Goal: Task Accomplishment & Management: Use online tool/utility

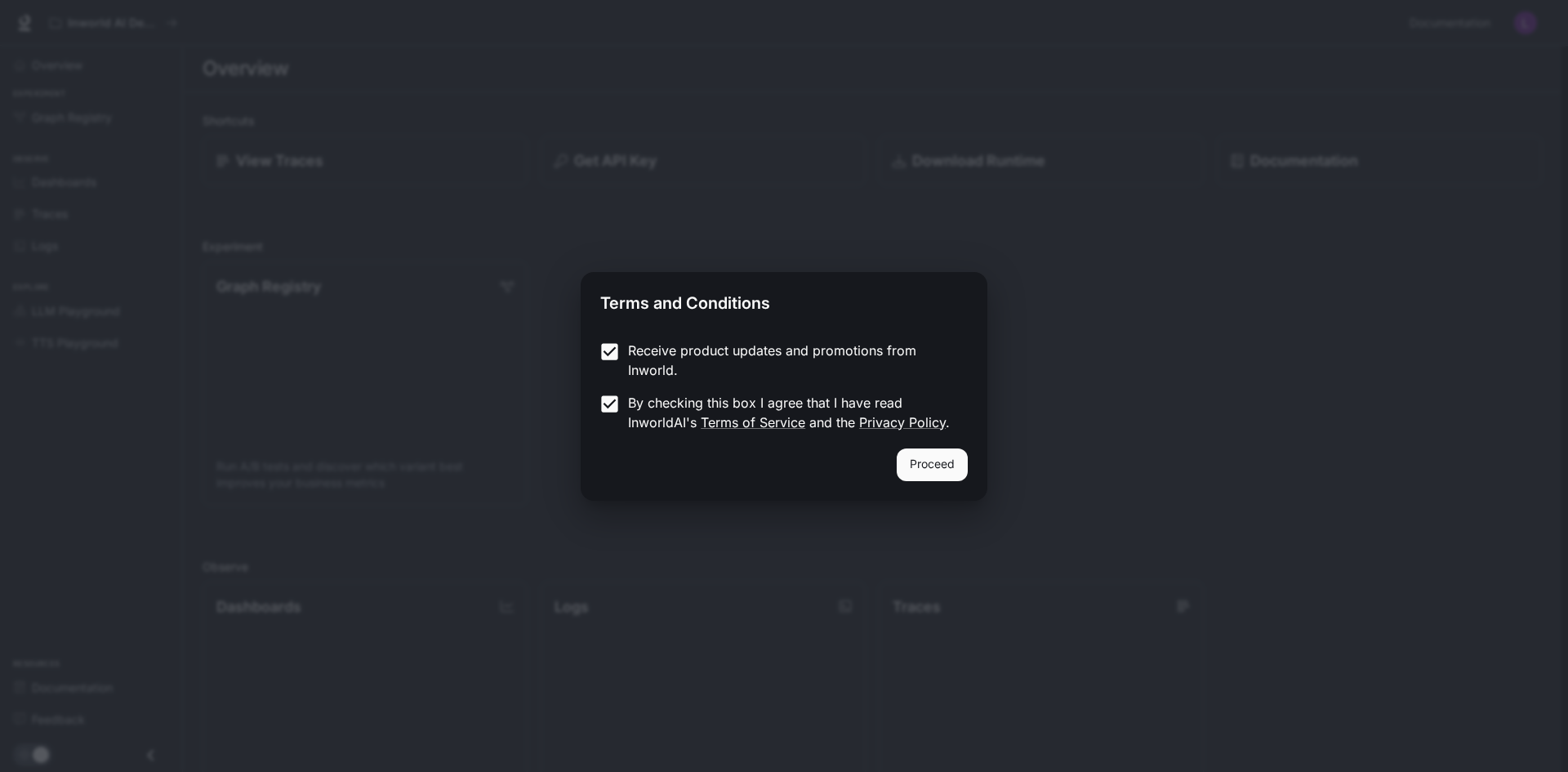
click at [927, 467] on button "Proceed" at bounding box center [932, 465] width 71 height 33
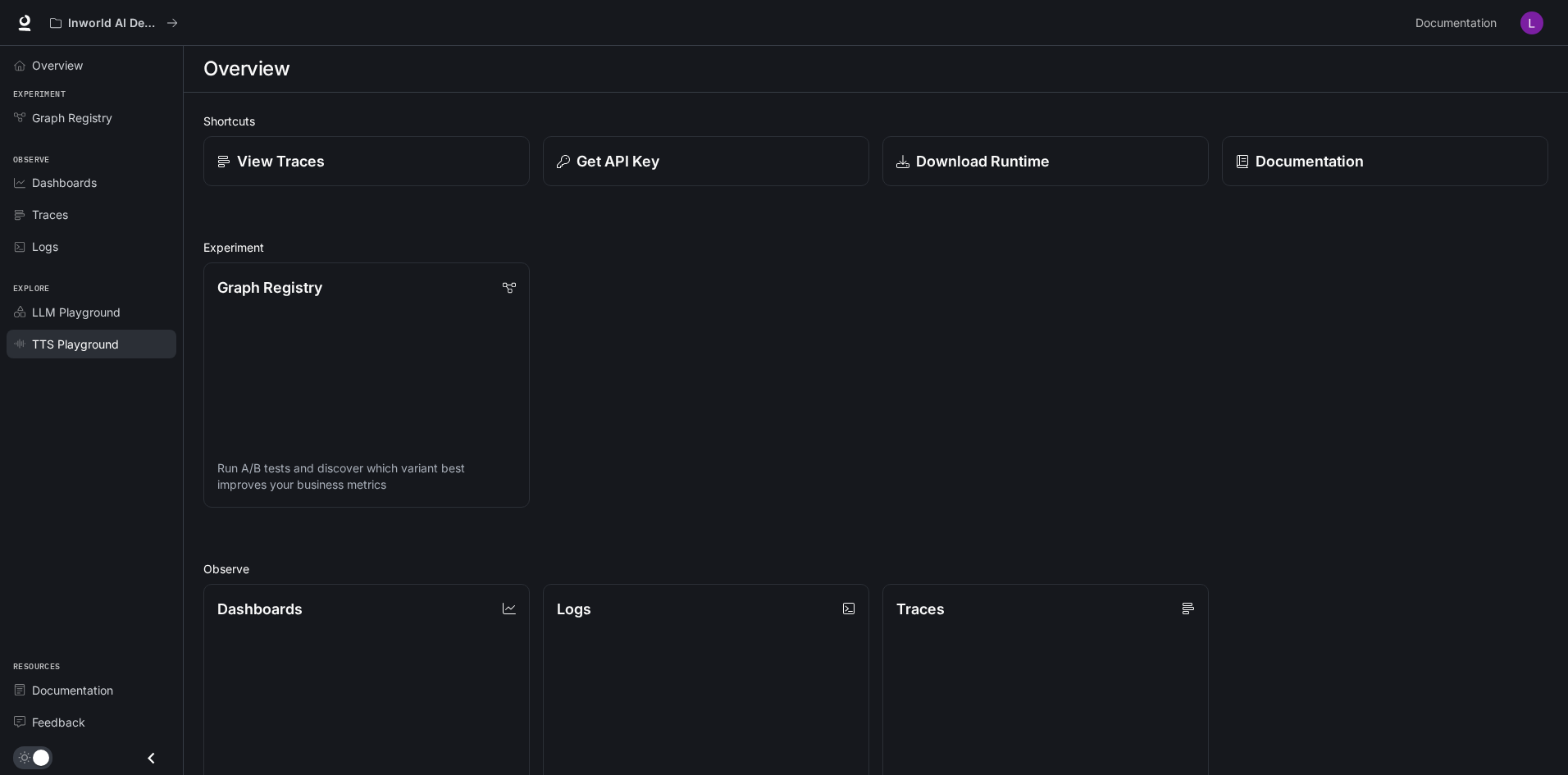
click at [97, 331] on link "TTS Playground" at bounding box center [91, 344] width 169 height 29
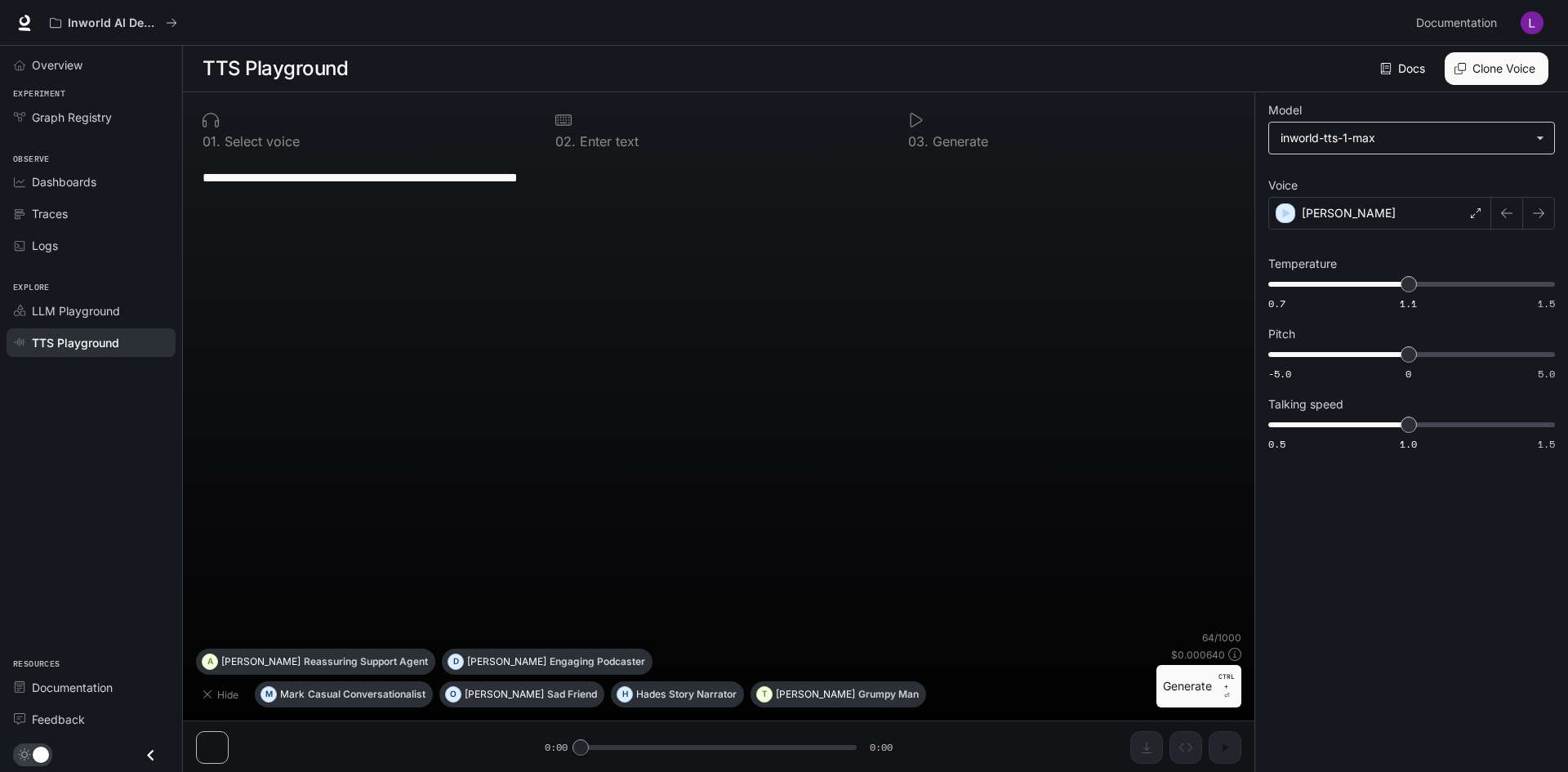
click at [1361, 144] on body "**********" at bounding box center [784, 386] width 1568 height 773
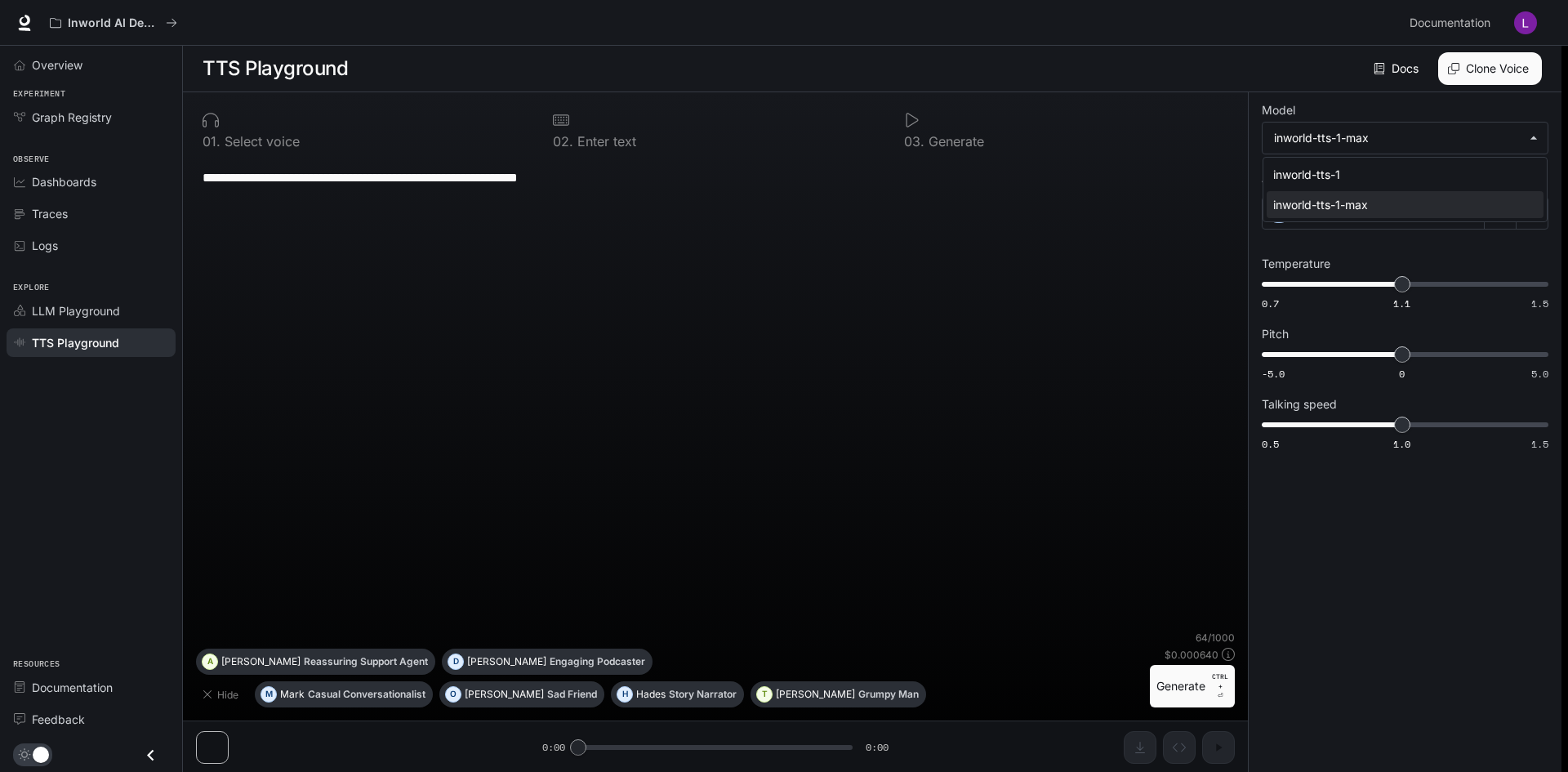
click at [1363, 143] on div at bounding box center [784, 386] width 1568 height 772
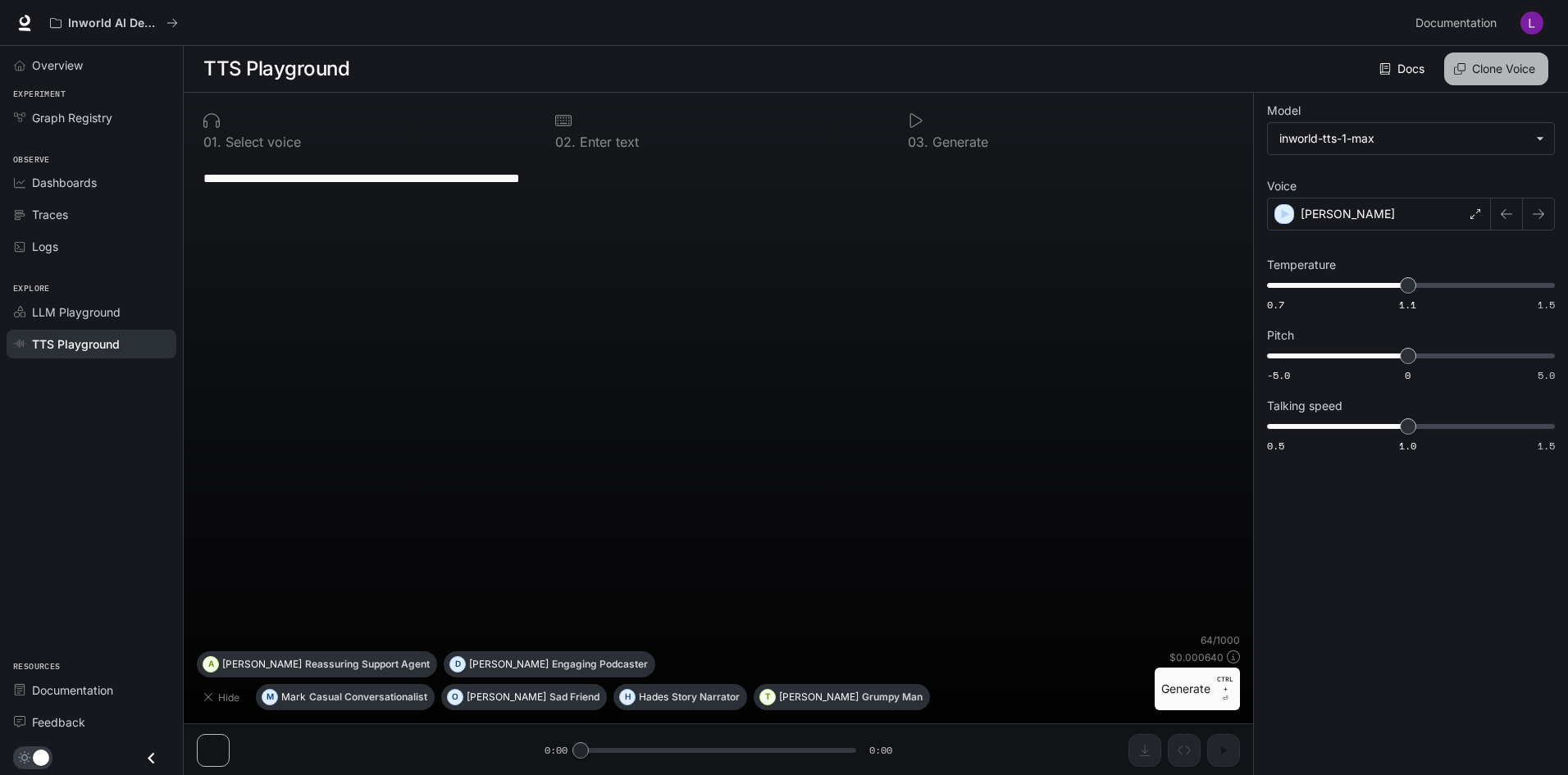
click at [1482, 60] on button "Clone Voice" at bounding box center [1496, 69] width 104 height 33
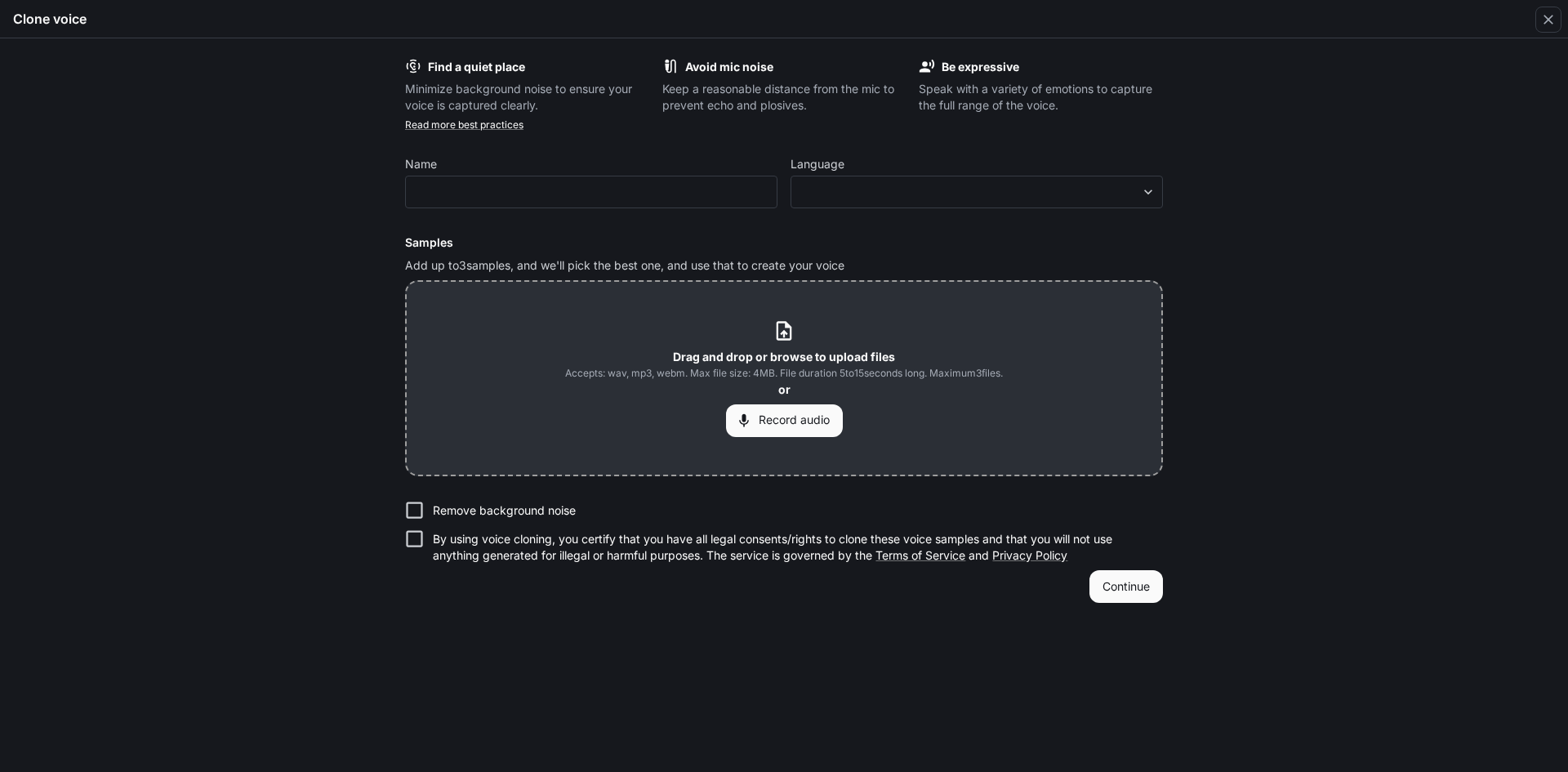
click at [838, 341] on div "Drag and drop or browse to upload files Accepts: wav, mp3, webm. Max file size:…" at bounding box center [784, 378] width 438 height 117
click at [774, 325] on icon at bounding box center [784, 331] width 22 height 22
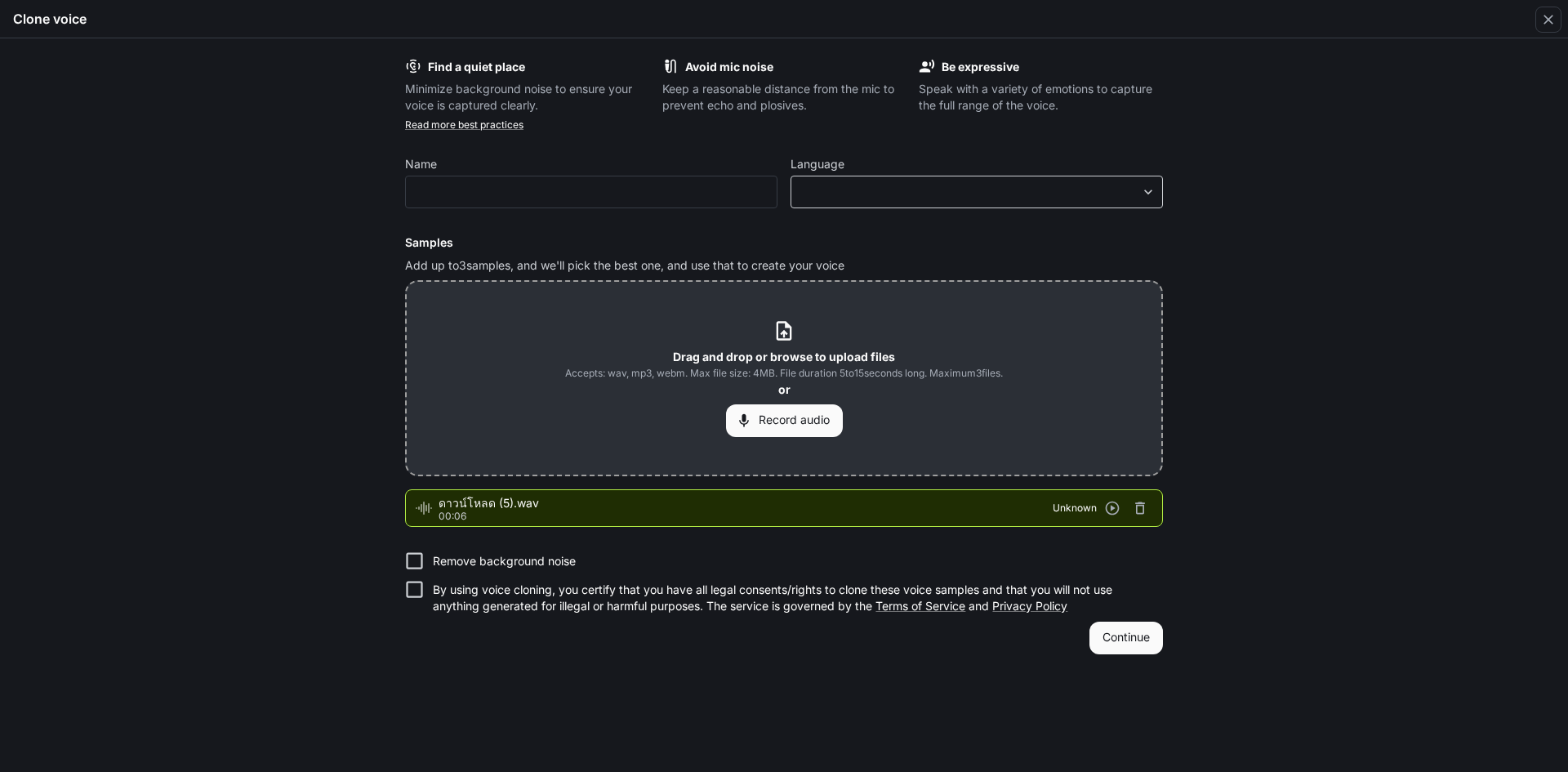
click at [943, 201] on div "​ ​" at bounding box center [976, 192] width 372 height 33
click at [946, 197] on body "**********" at bounding box center [784, 386] width 1568 height 773
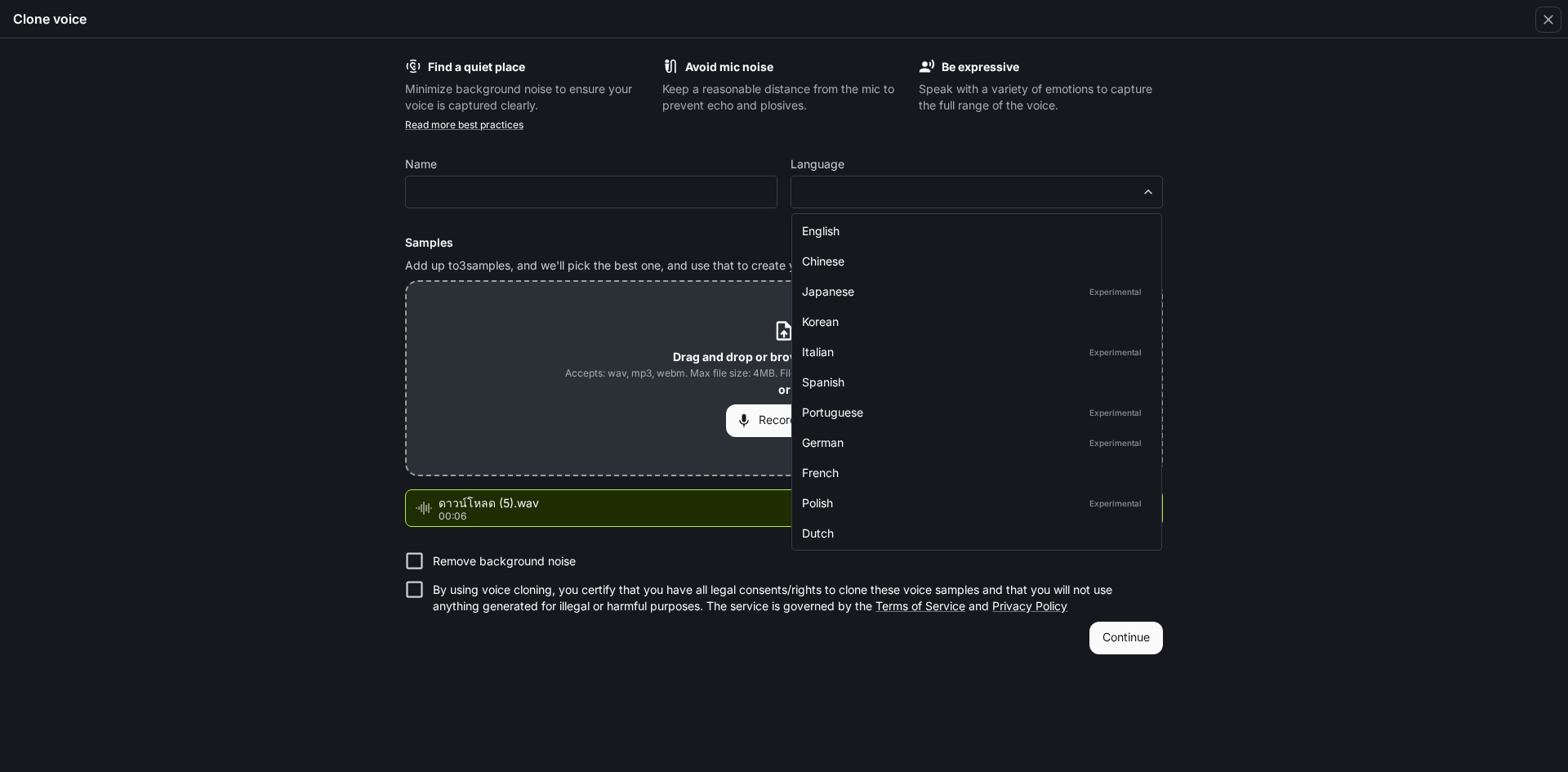
click at [1229, 442] on div at bounding box center [784, 386] width 1568 height 772
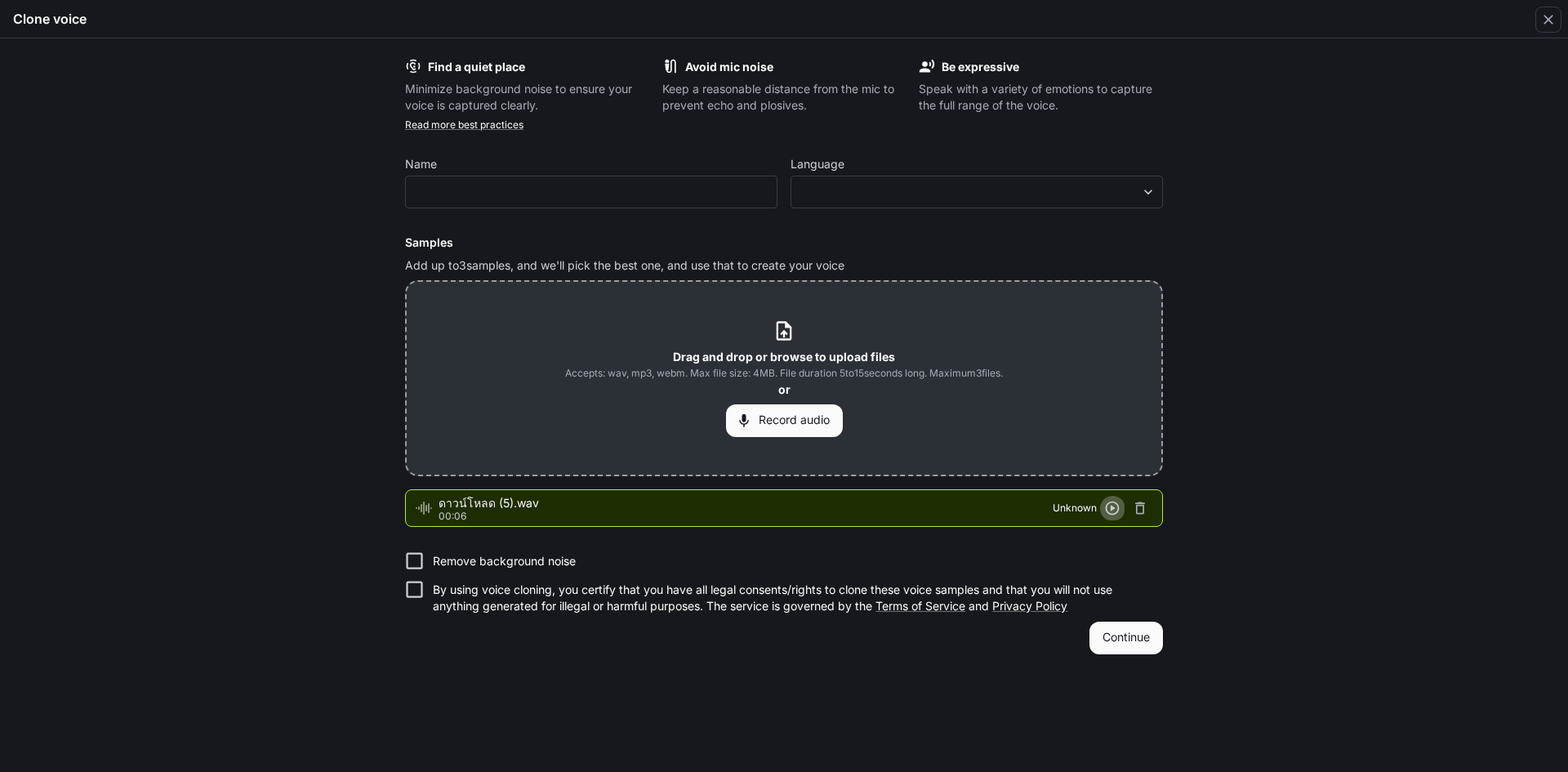
click at [1114, 508] on icon "button" at bounding box center [1113, 508] width 14 height 14
click at [548, 189] on input "text" at bounding box center [591, 192] width 371 height 16
click at [1085, 199] on body "**********" at bounding box center [784, 386] width 1568 height 773
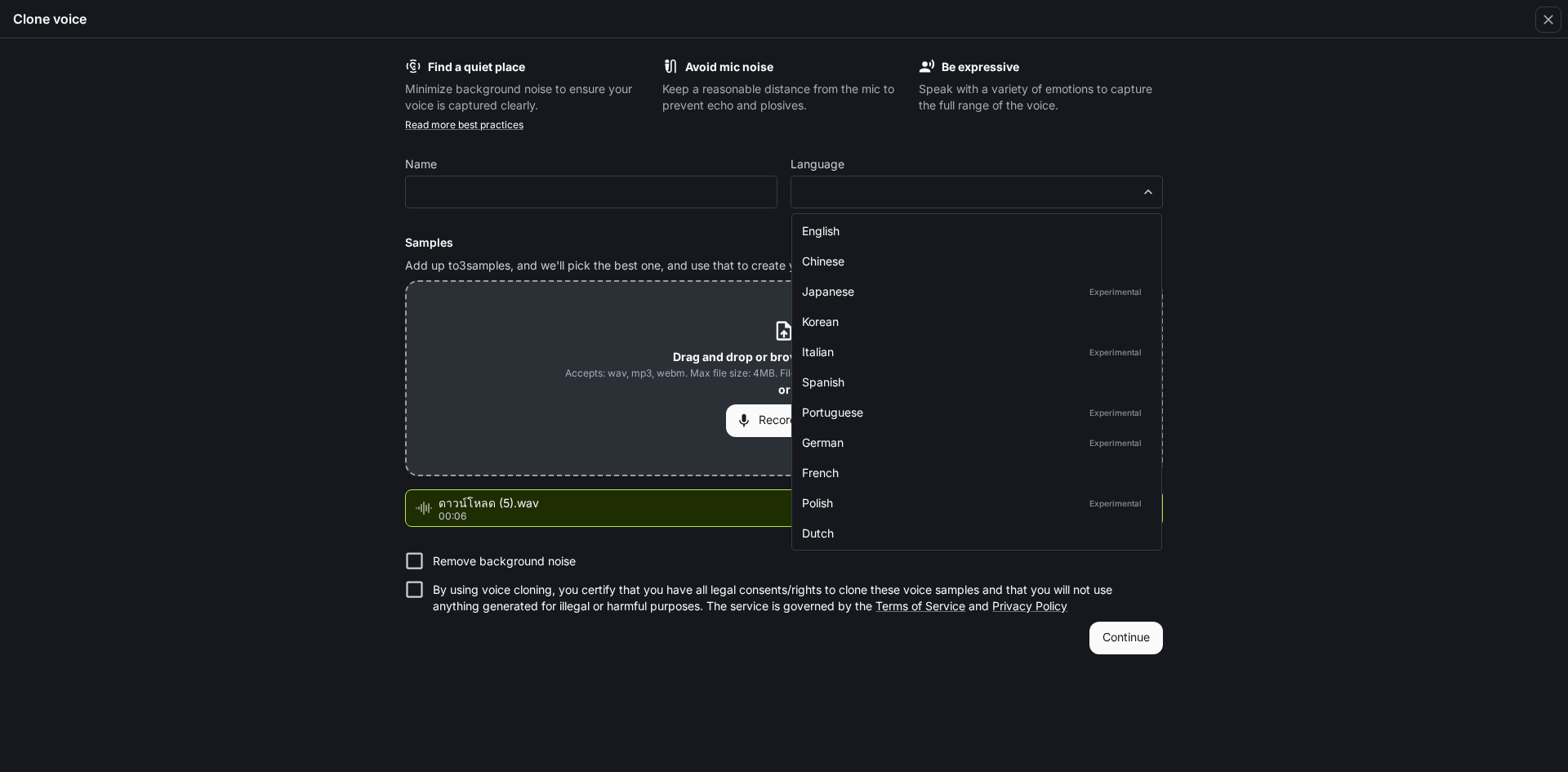
click at [1091, 193] on div at bounding box center [784, 386] width 1568 height 772
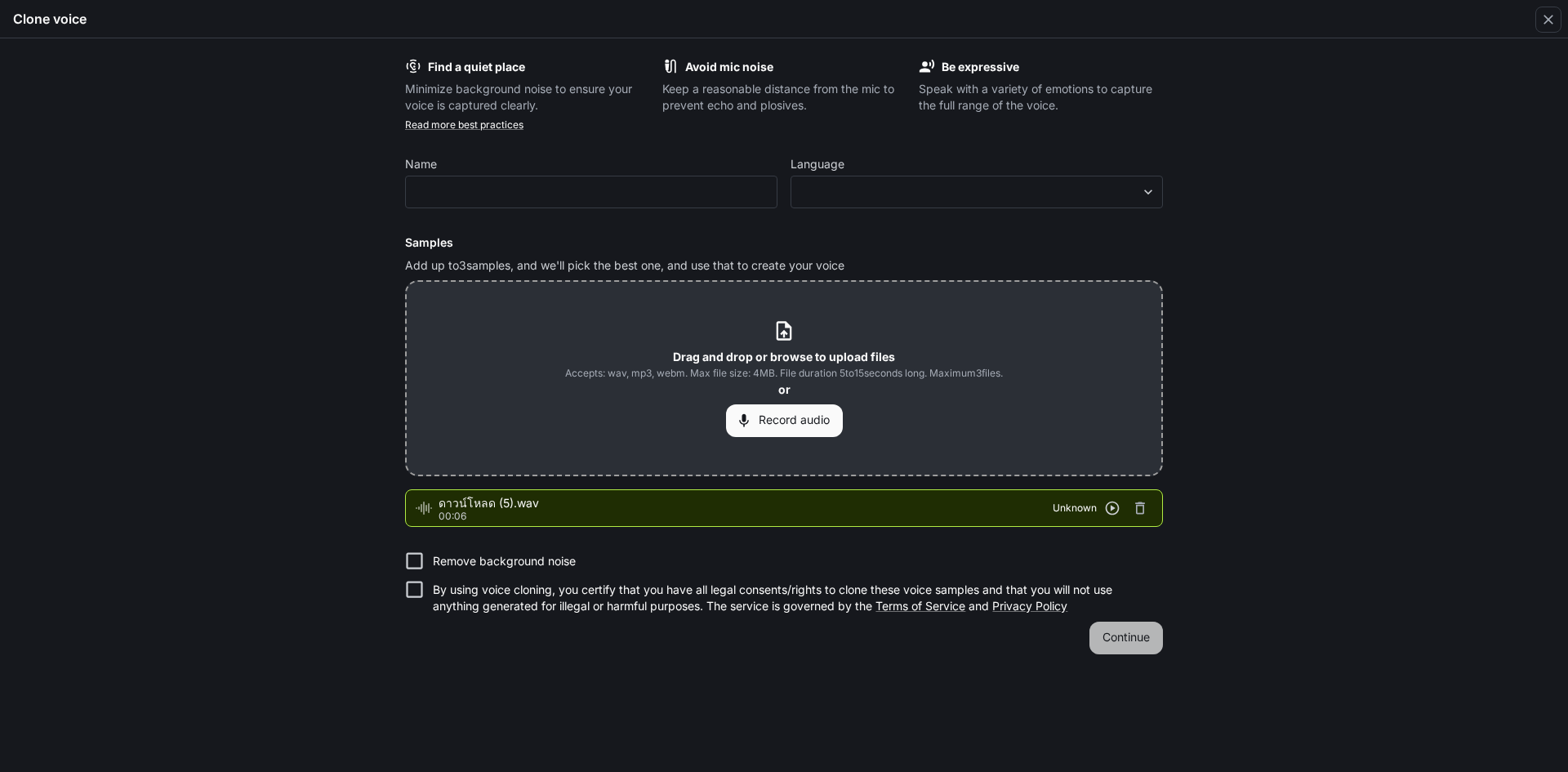
click at [1117, 643] on button "Continue" at bounding box center [1126, 638] width 74 height 33
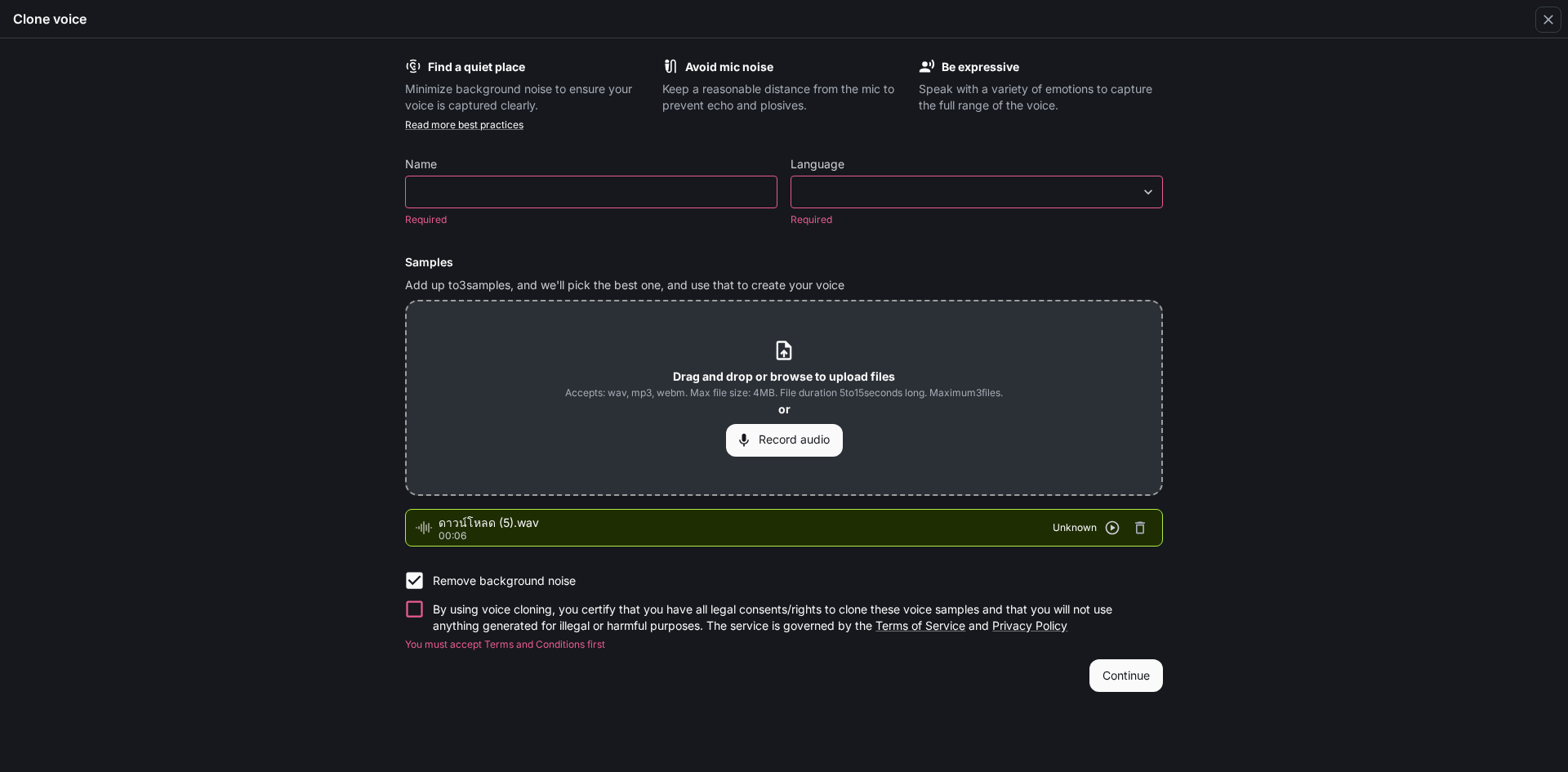
click at [444, 623] on p "By using voice cloning, you certify that you have all legal consents/rights to …" at bounding box center [791, 618] width 717 height 33
click at [490, 182] on div "​" at bounding box center [591, 192] width 372 height 33
type input "*"
click at [829, 204] on div "​ ​" at bounding box center [976, 192] width 372 height 33
click at [1100, 630] on p "By using voice cloning, you certify that you have all legal consents/rights to …" at bounding box center [791, 618] width 717 height 33
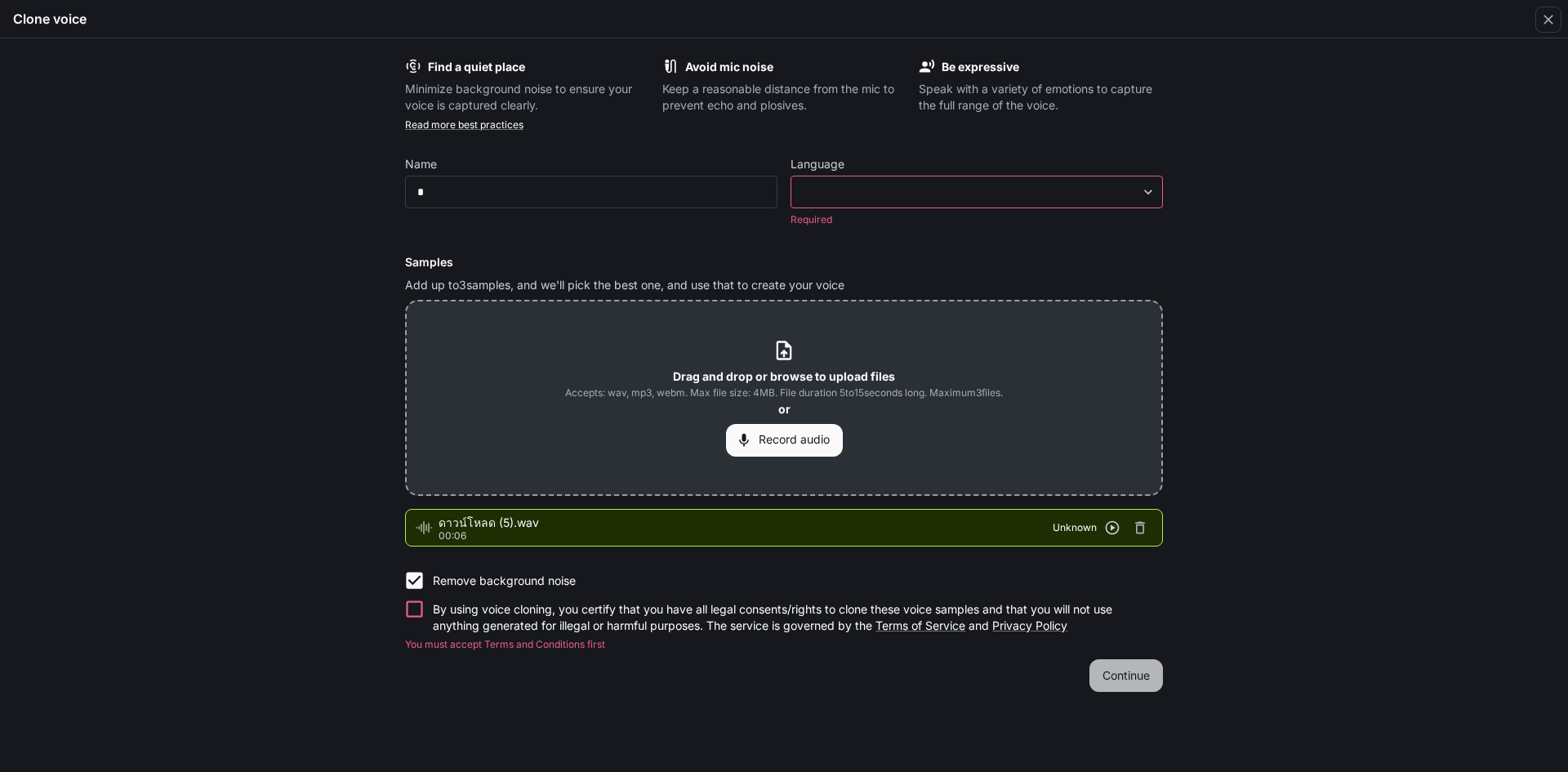
click at [1115, 669] on button "Continue" at bounding box center [1126, 675] width 74 height 33
click at [500, 630] on p "By using voice cloning, you certify that you have all legal consents/rights to …" at bounding box center [791, 618] width 717 height 33
click at [1135, 658] on button "Continue" at bounding box center [1126, 657] width 74 height 33
click at [1124, 655] on button "Continue" at bounding box center [1126, 657] width 74 height 33
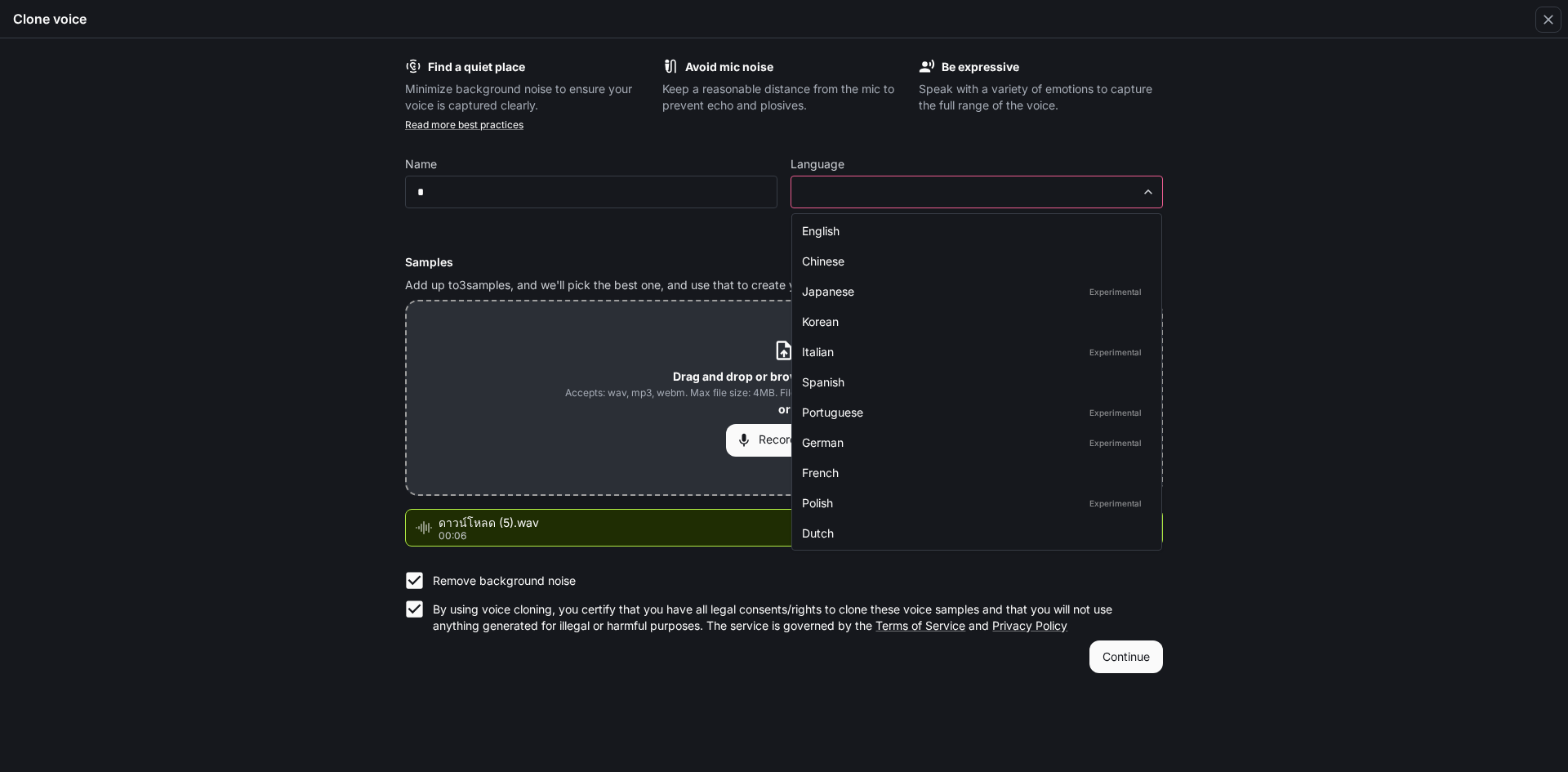
click at [904, 198] on body "**********" at bounding box center [784, 386] width 1568 height 773
click at [1021, 227] on div "English" at bounding box center [974, 231] width 343 height 17
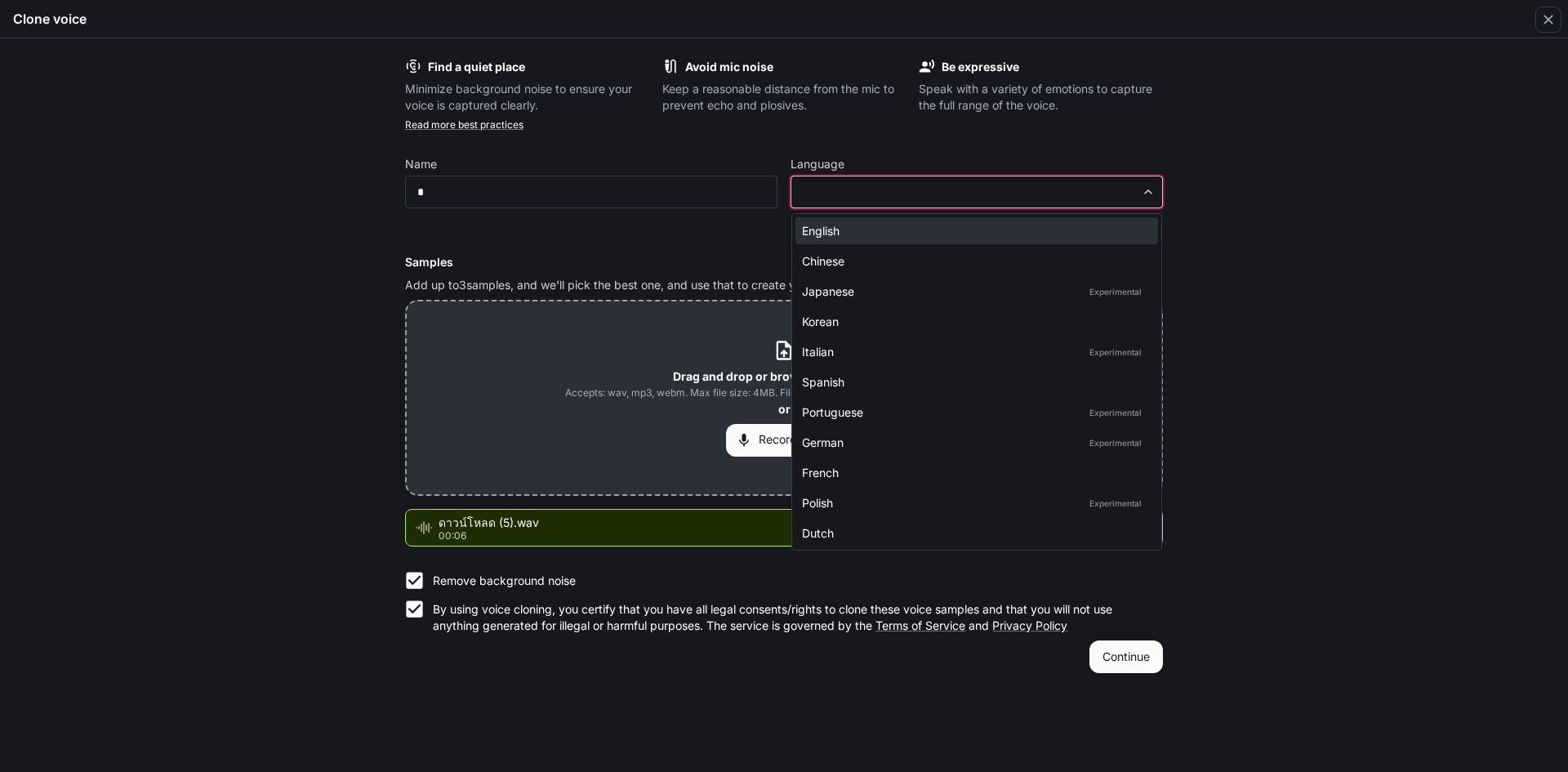
type input "*****"
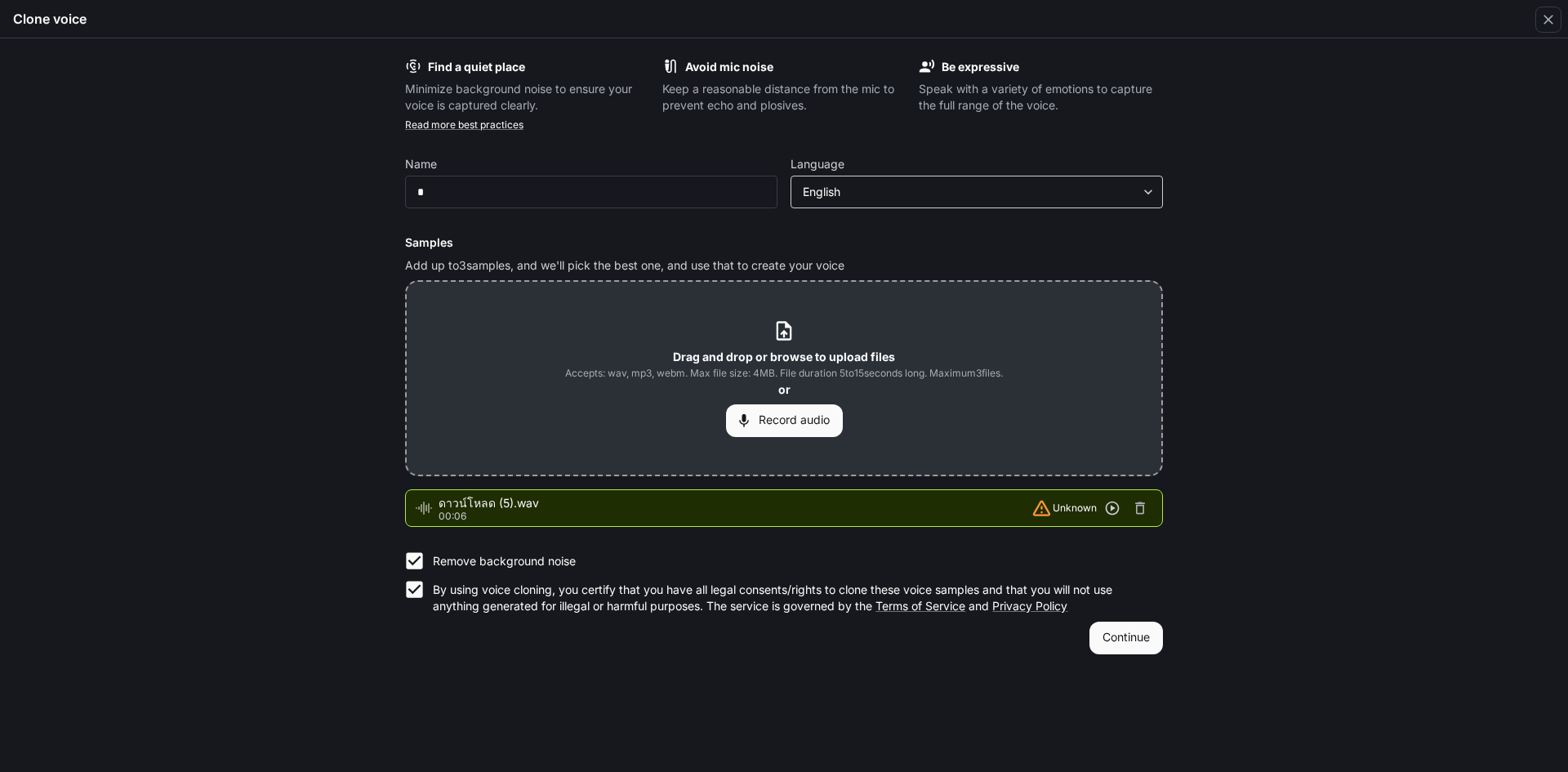
click at [908, 176] on div "English ***** ​" at bounding box center [976, 192] width 372 height 33
click at [1107, 505] on icon "button" at bounding box center [1113, 508] width 14 height 14
click at [1112, 646] on button "Continue" at bounding box center [1126, 638] width 74 height 33
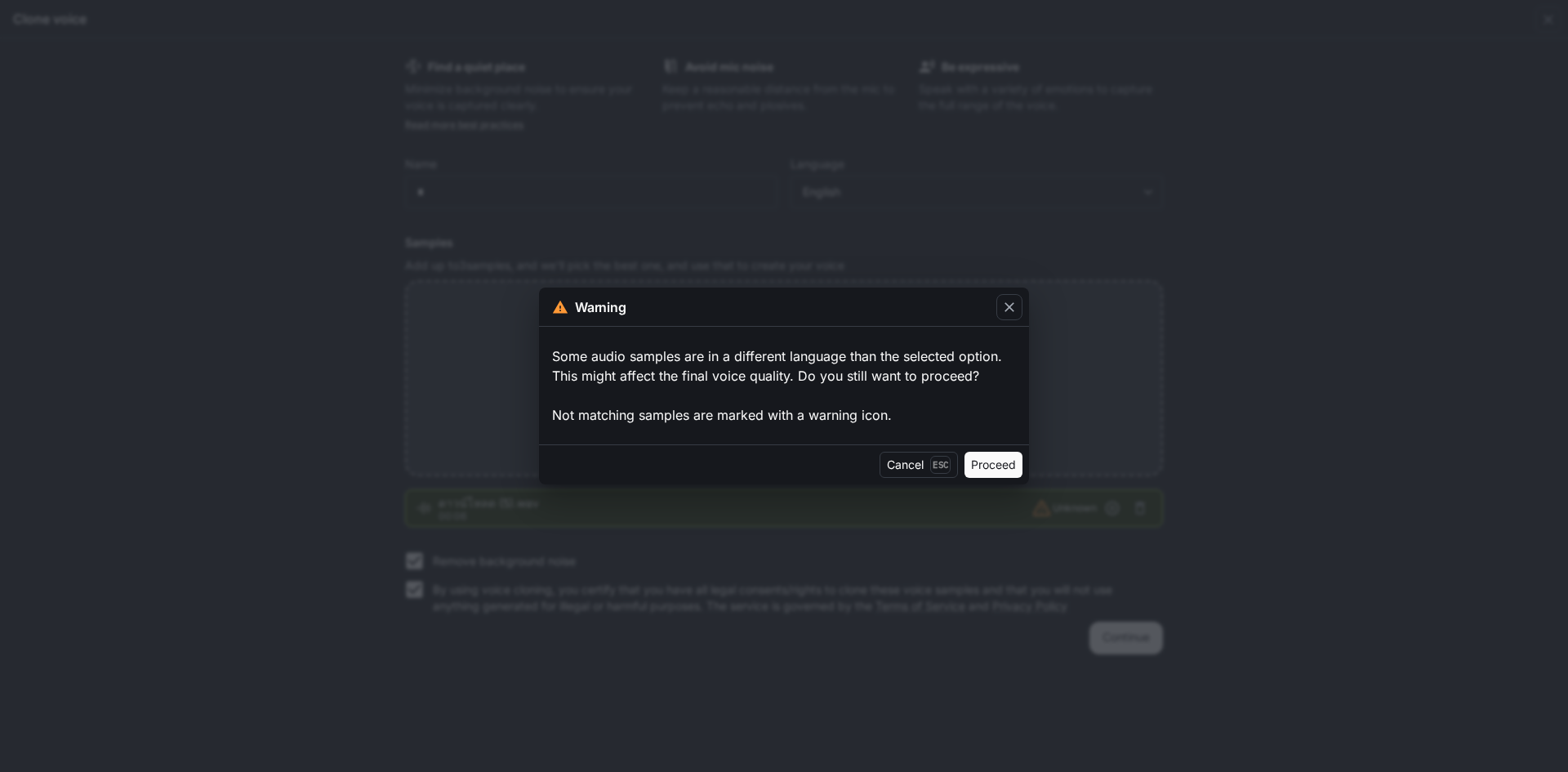
click at [996, 470] on button "Proceed" at bounding box center [993, 465] width 58 height 26
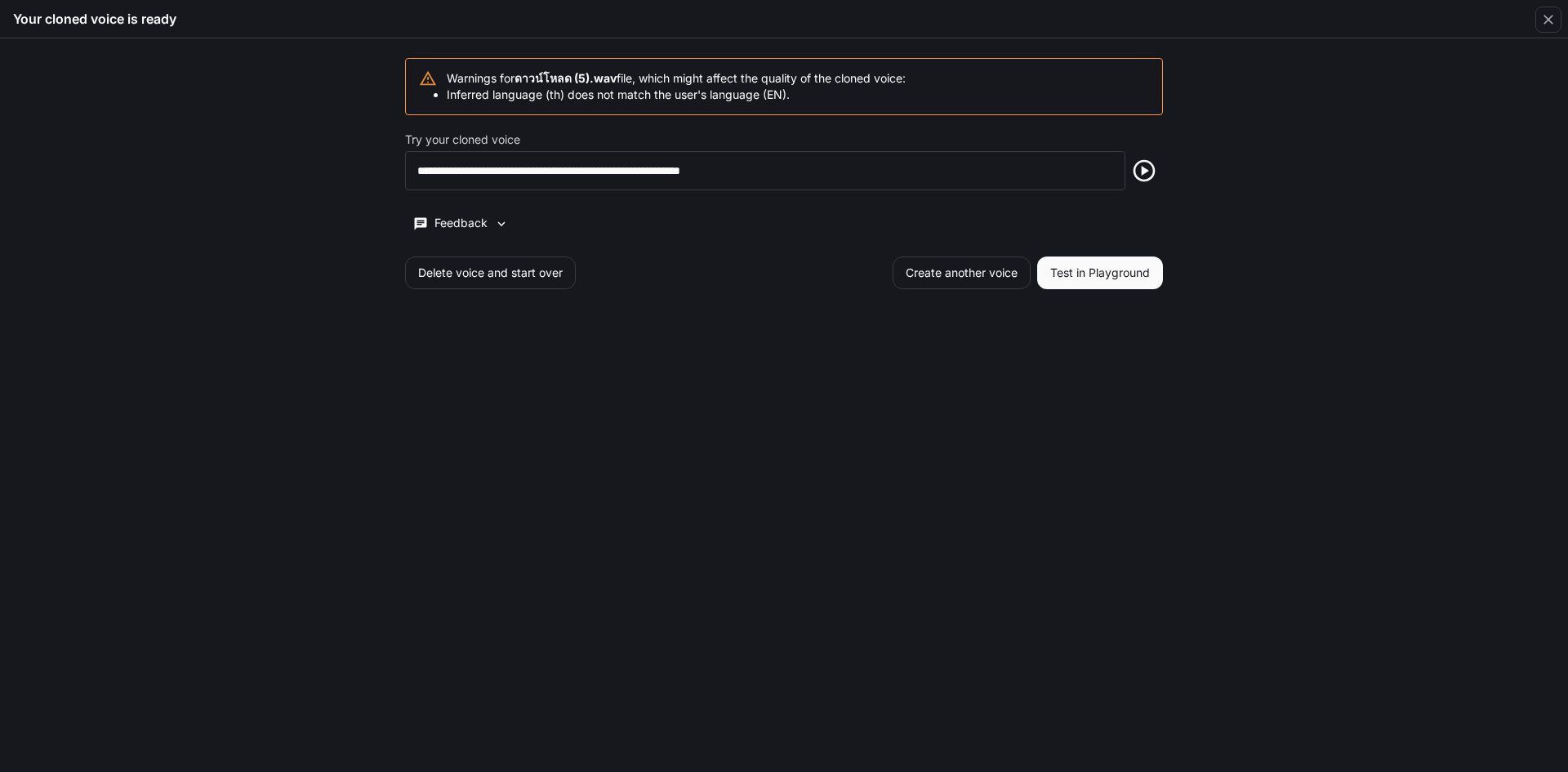
click at [107, 25] on h5 "Your cloned voice is ready" at bounding box center [94, 19] width 164 height 18
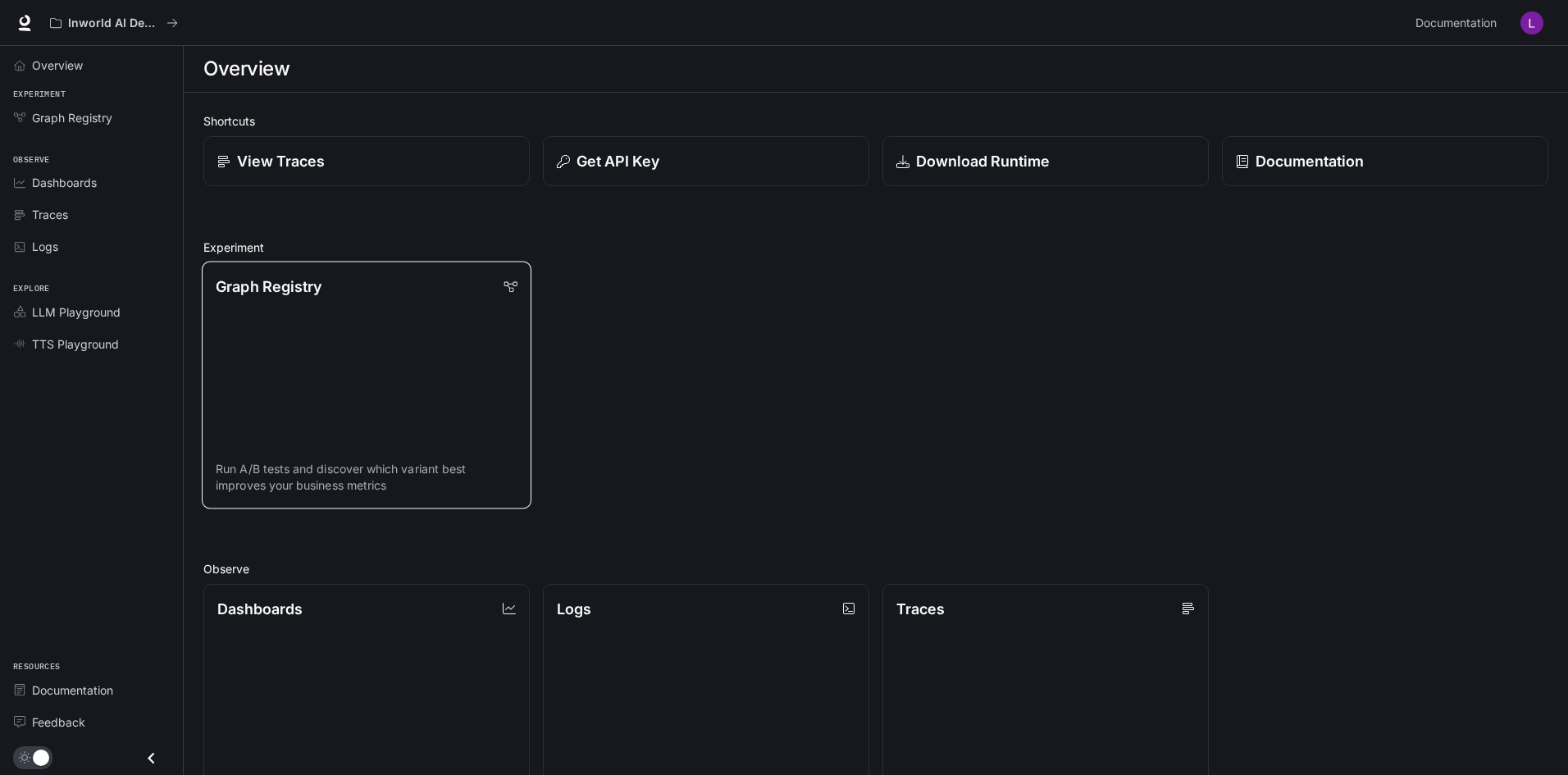
click at [350, 302] on link "Graph Registry Run A/B tests and discover which variant best improves your busi…" at bounding box center [366, 385] width 330 height 247
